Goal: Task Accomplishment & Management: Complete application form

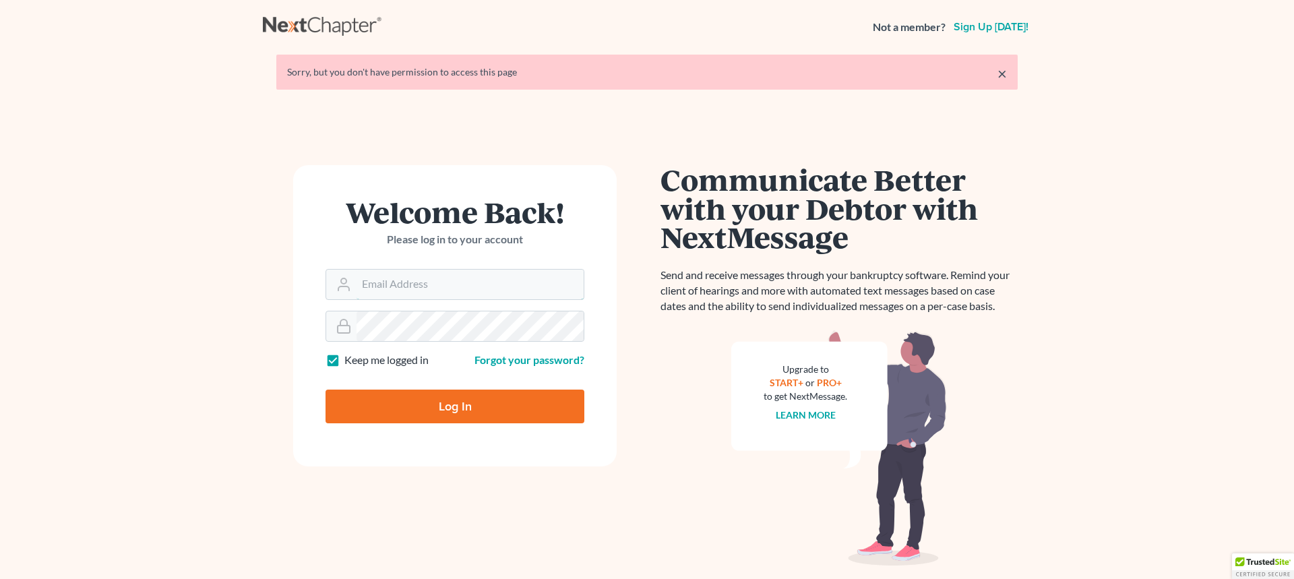
type input "donna@hollandlaw970.com"
click at [395, 394] on input "Log In" at bounding box center [455, 407] width 259 height 34
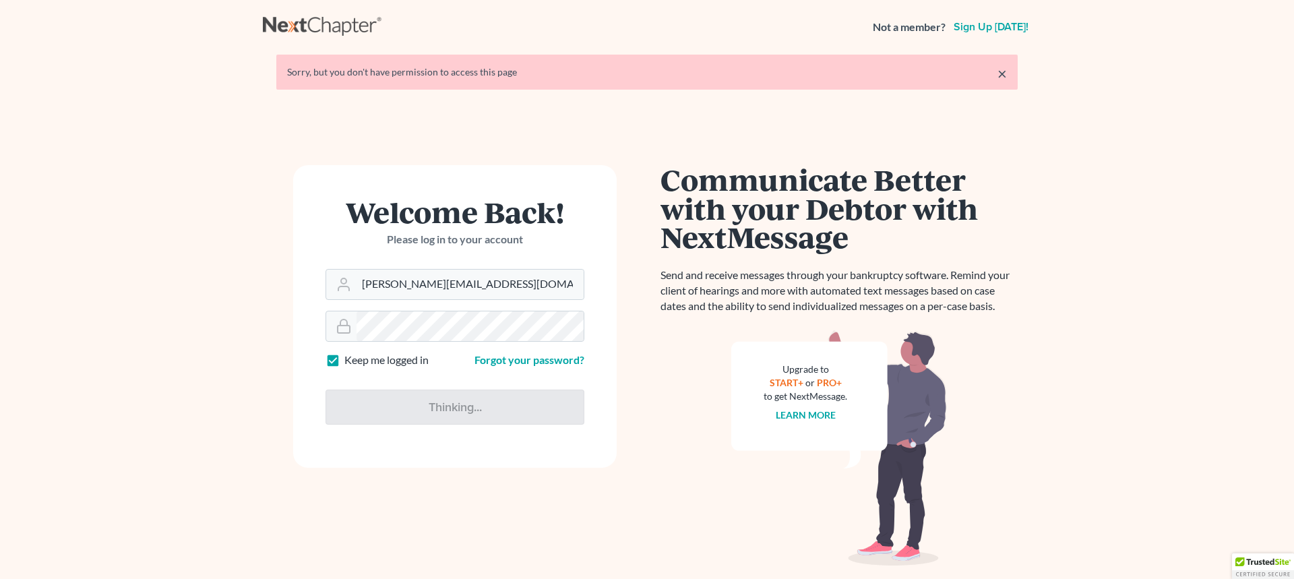
type input "Thinking..."
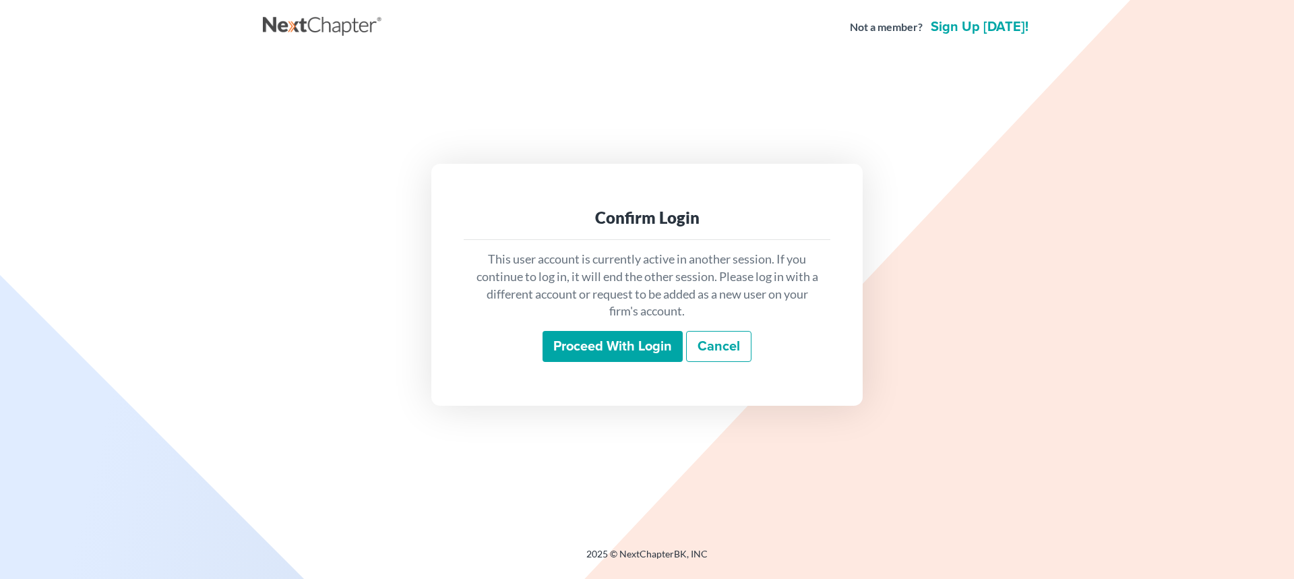
click at [578, 344] on input "Proceed with login" at bounding box center [613, 346] width 140 height 31
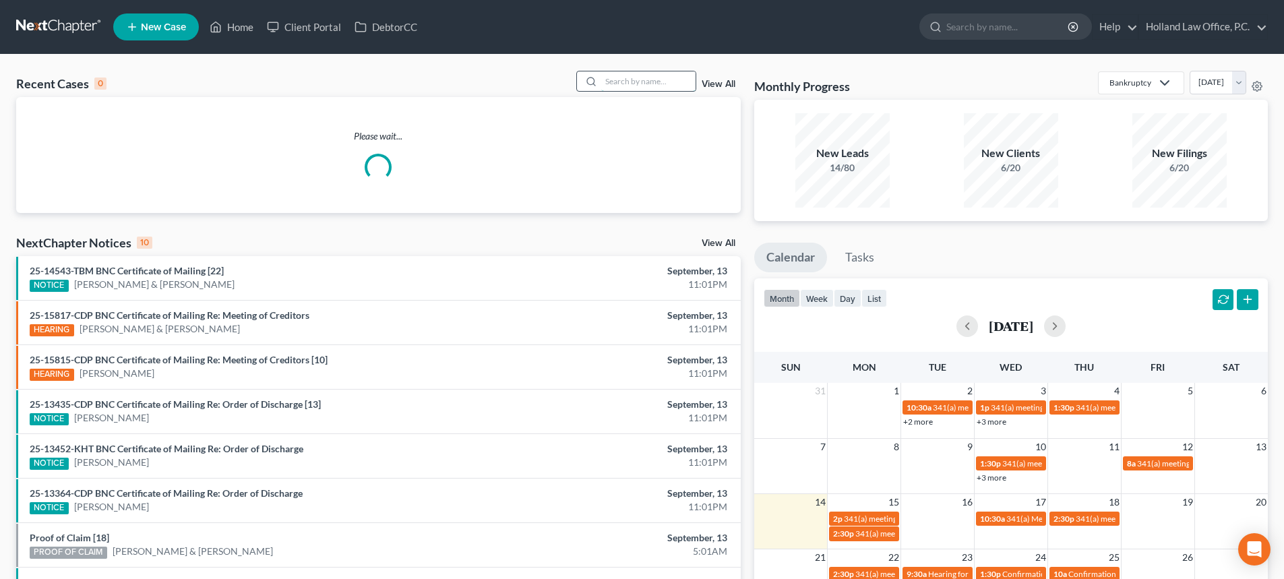
click at [668, 86] on input "search" at bounding box center [648, 81] width 94 height 20
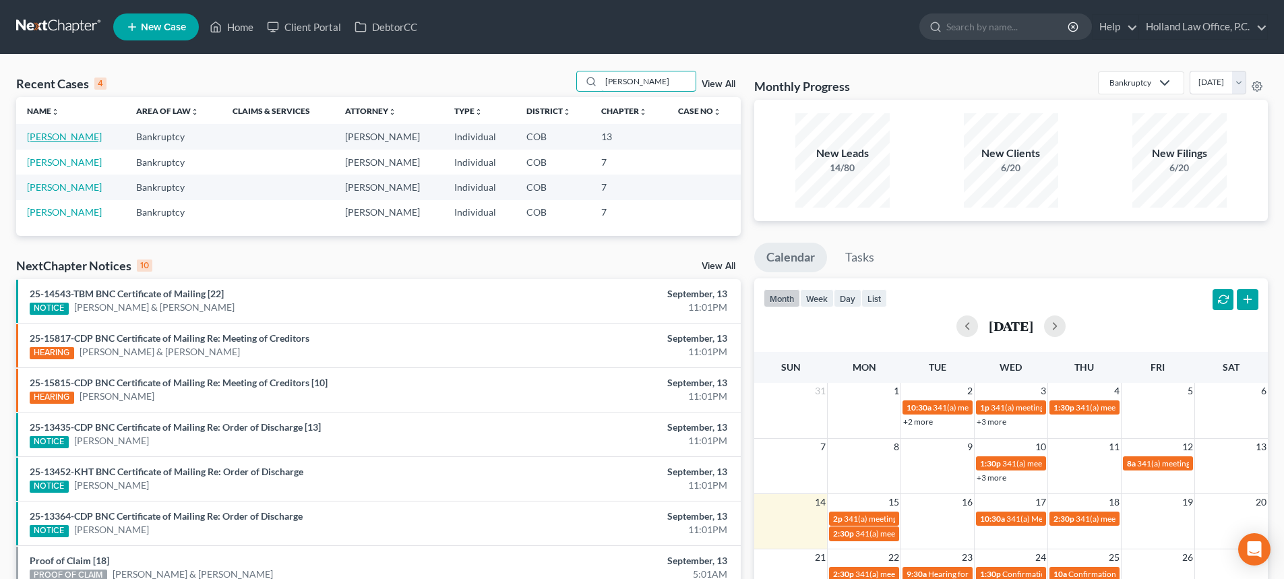
type input "[PERSON_NAME]"
click at [90, 140] on link "[PERSON_NAME]" at bounding box center [64, 136] width 75 height 11
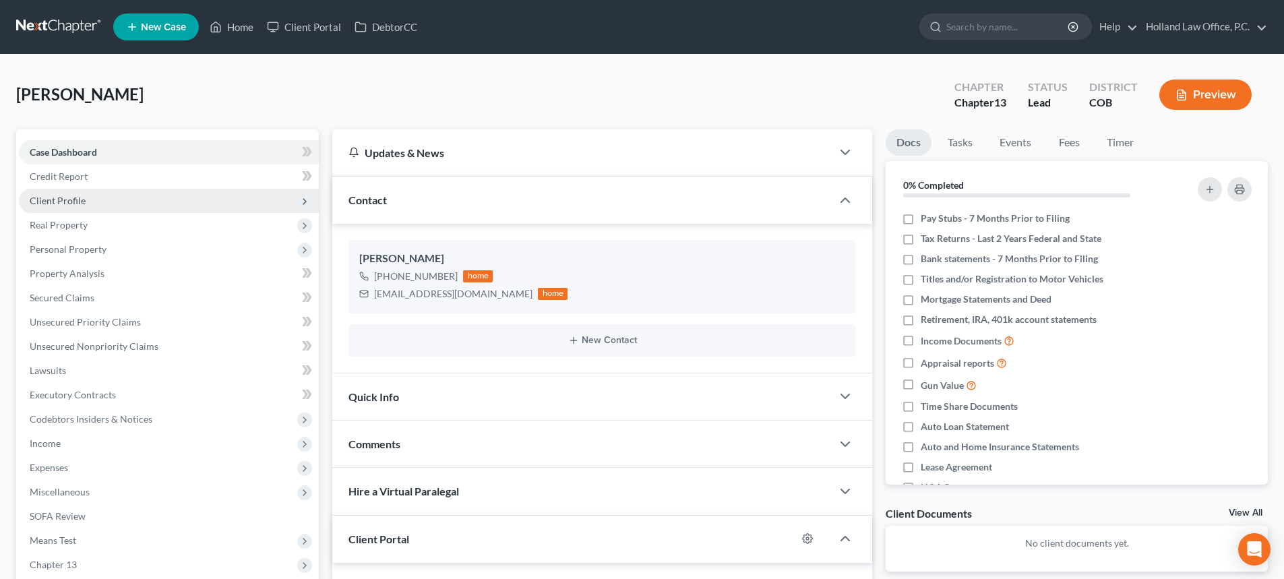
click at [57, 201] on span "Client Profile" at bounding box center [58, 200] width 56 height 11
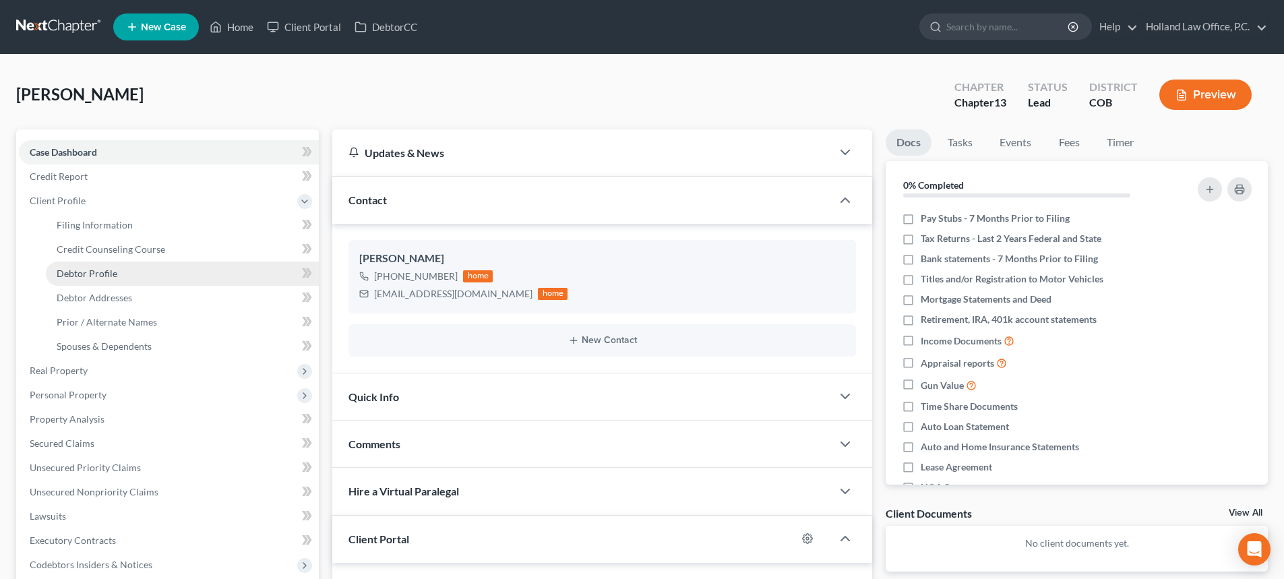
click at [80, 266] on link "Debtor Profile" at bounding box center [182, 274] width 273 height 24
select select "3"
select select "0"
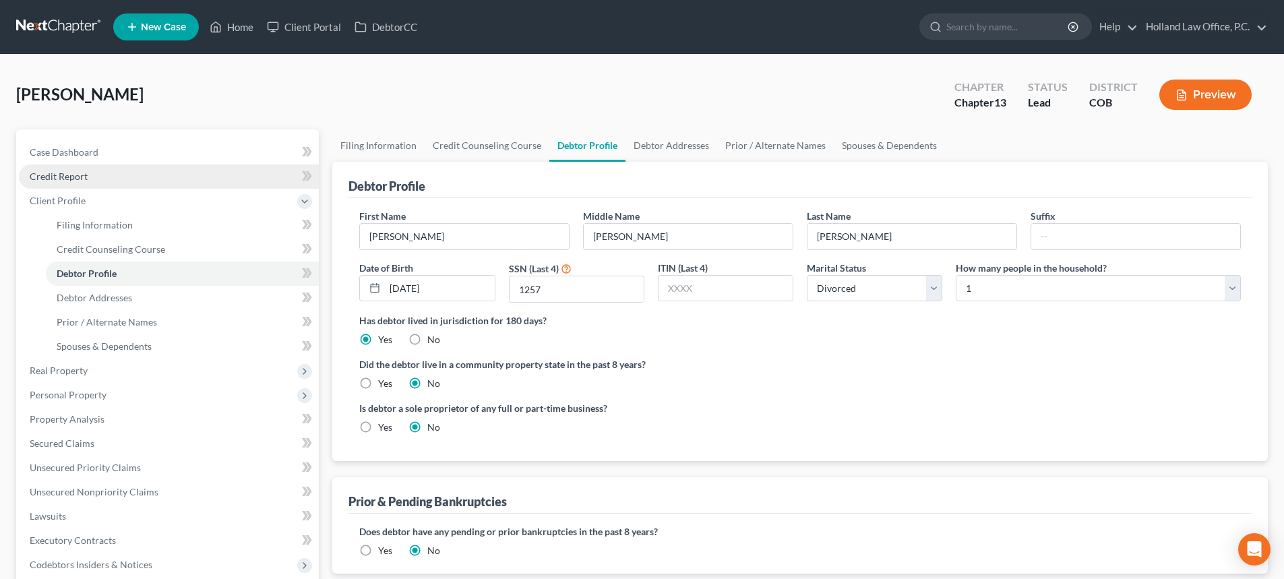
click at [69, 184] on link "Credit Report" at bounding box center [169, 176] width 300 height 24
